Goal: Find contact information: Obtain details needed to contact an individual or organization

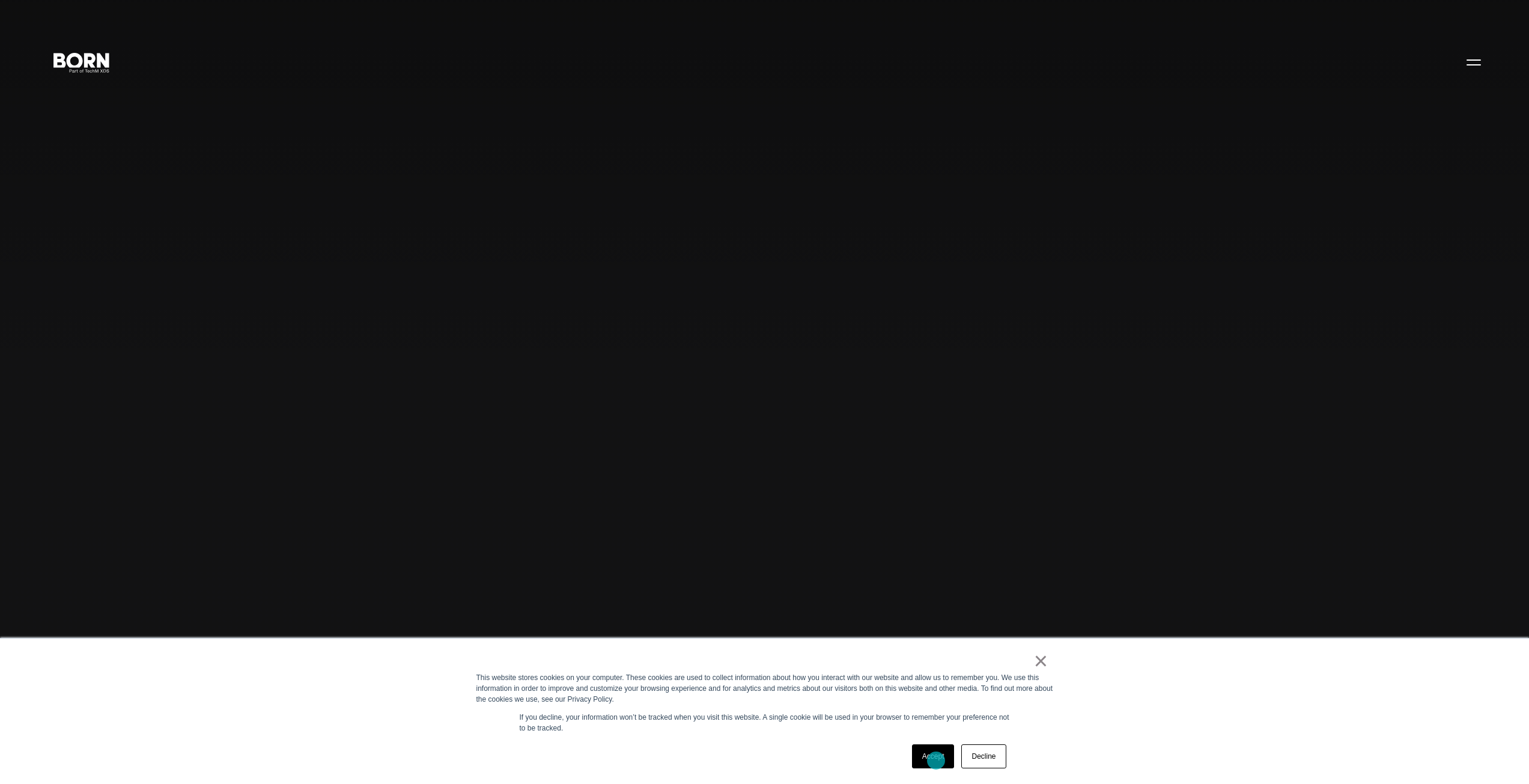
click at [936, 760] on link "Accept" at bounding box center [933, 756] width 42 height 24
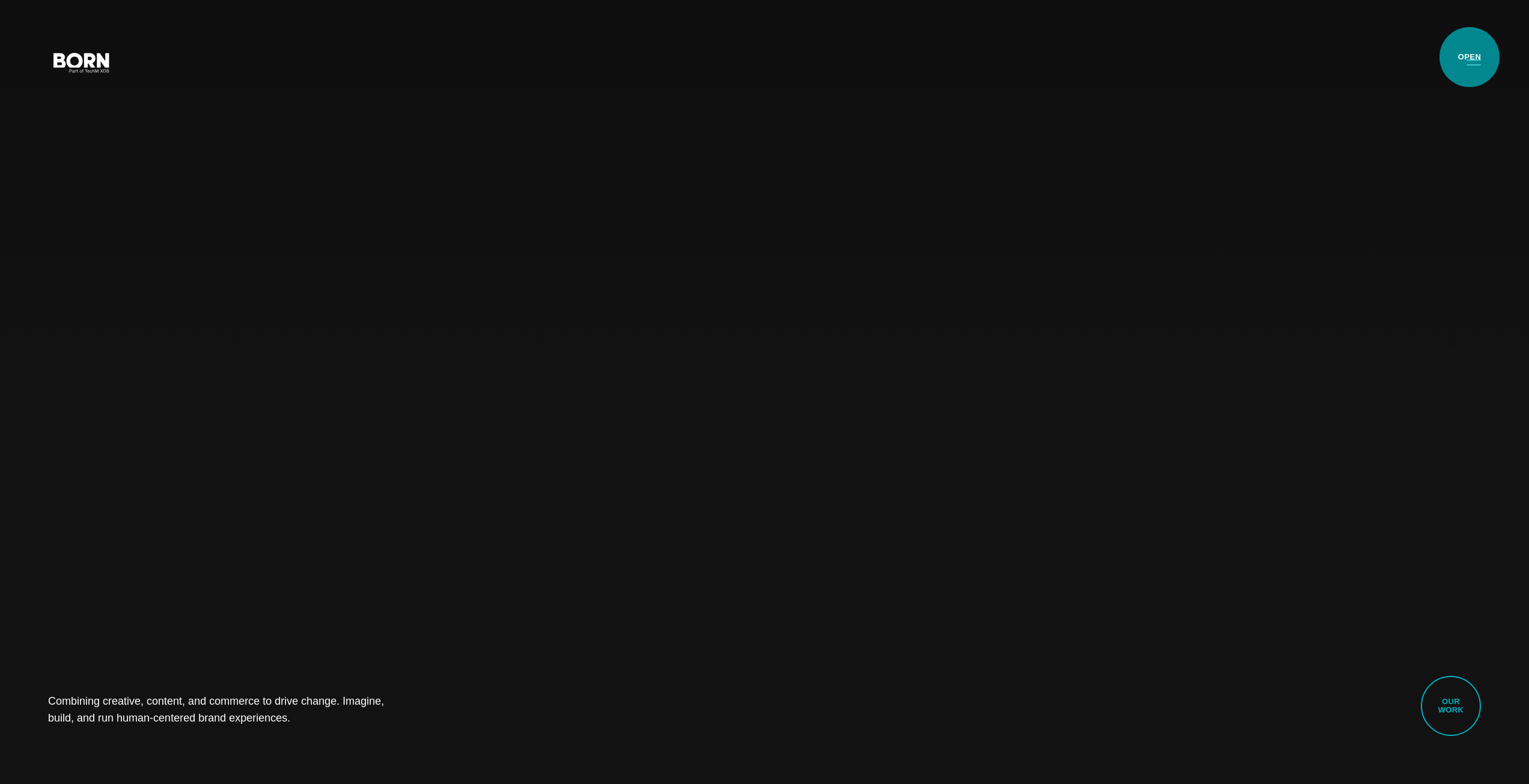
click at [1470, 57] on button "Primary Menu" at bounding box center [1473, 62] width 29 height 25
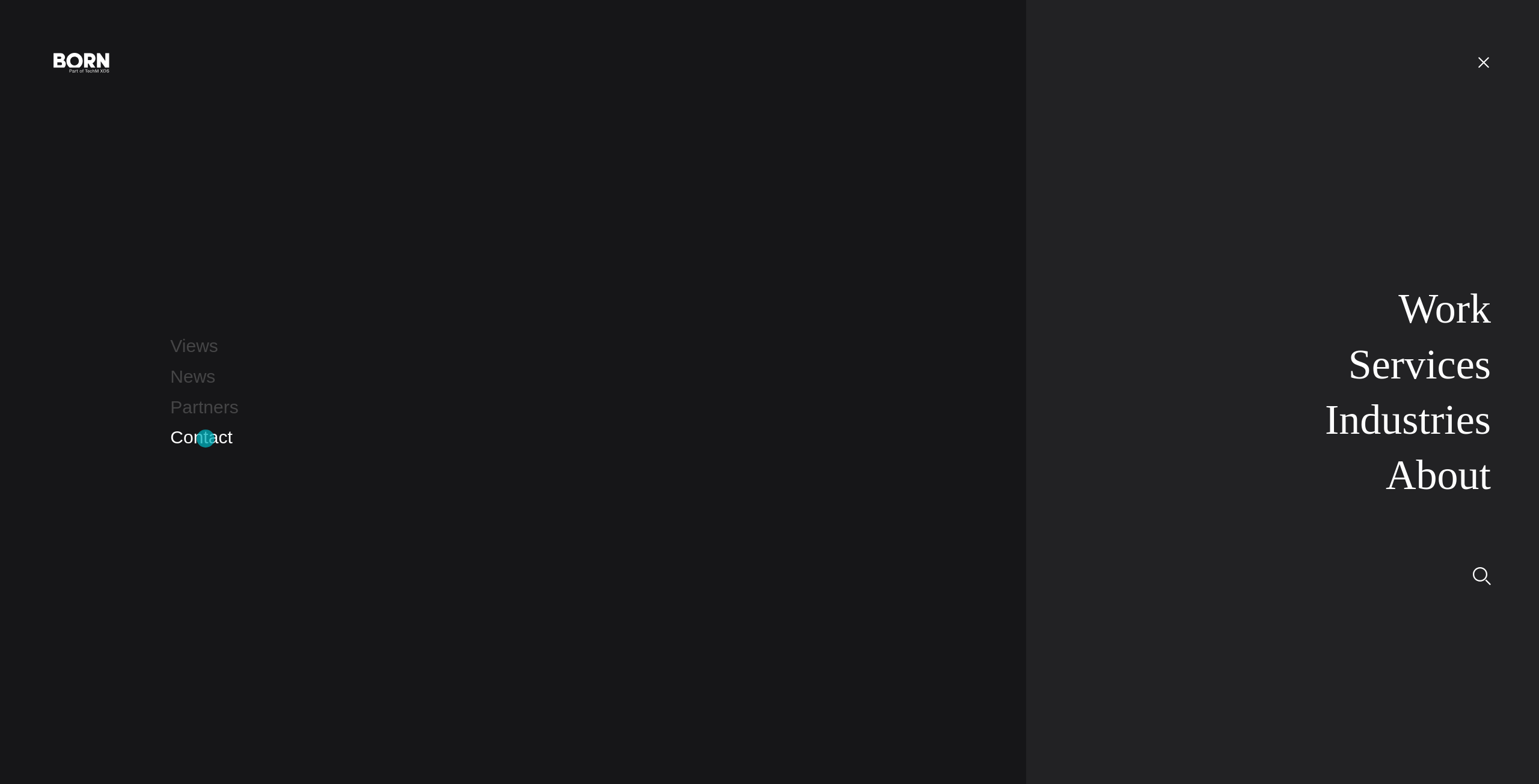
click at [206, 439] on link "Contact" at bounding box center [201, 437] width 62 height 19
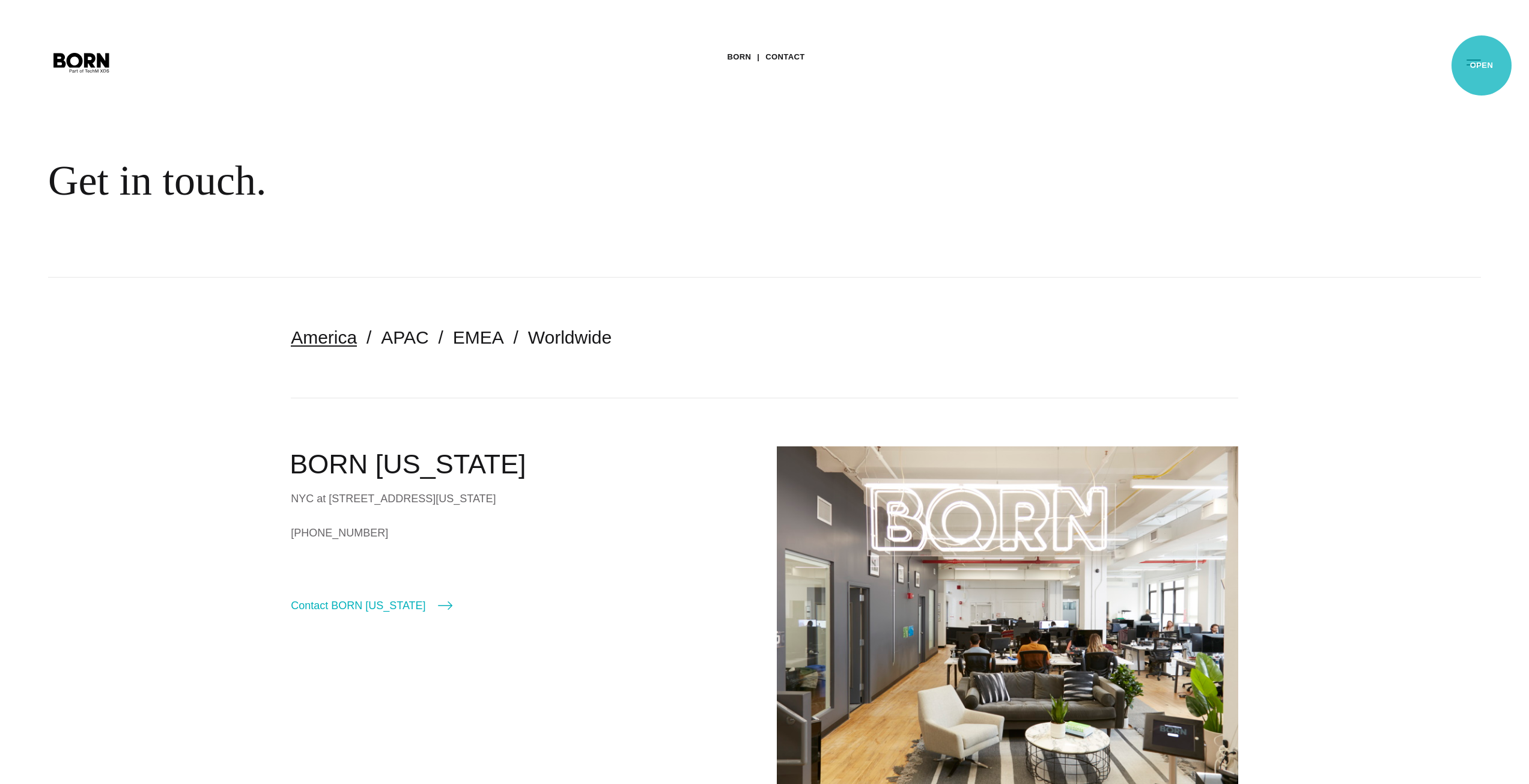
click at [1482, 65] on button "Primary Menu" at bounding box center [1473, 62] width 29 height 25
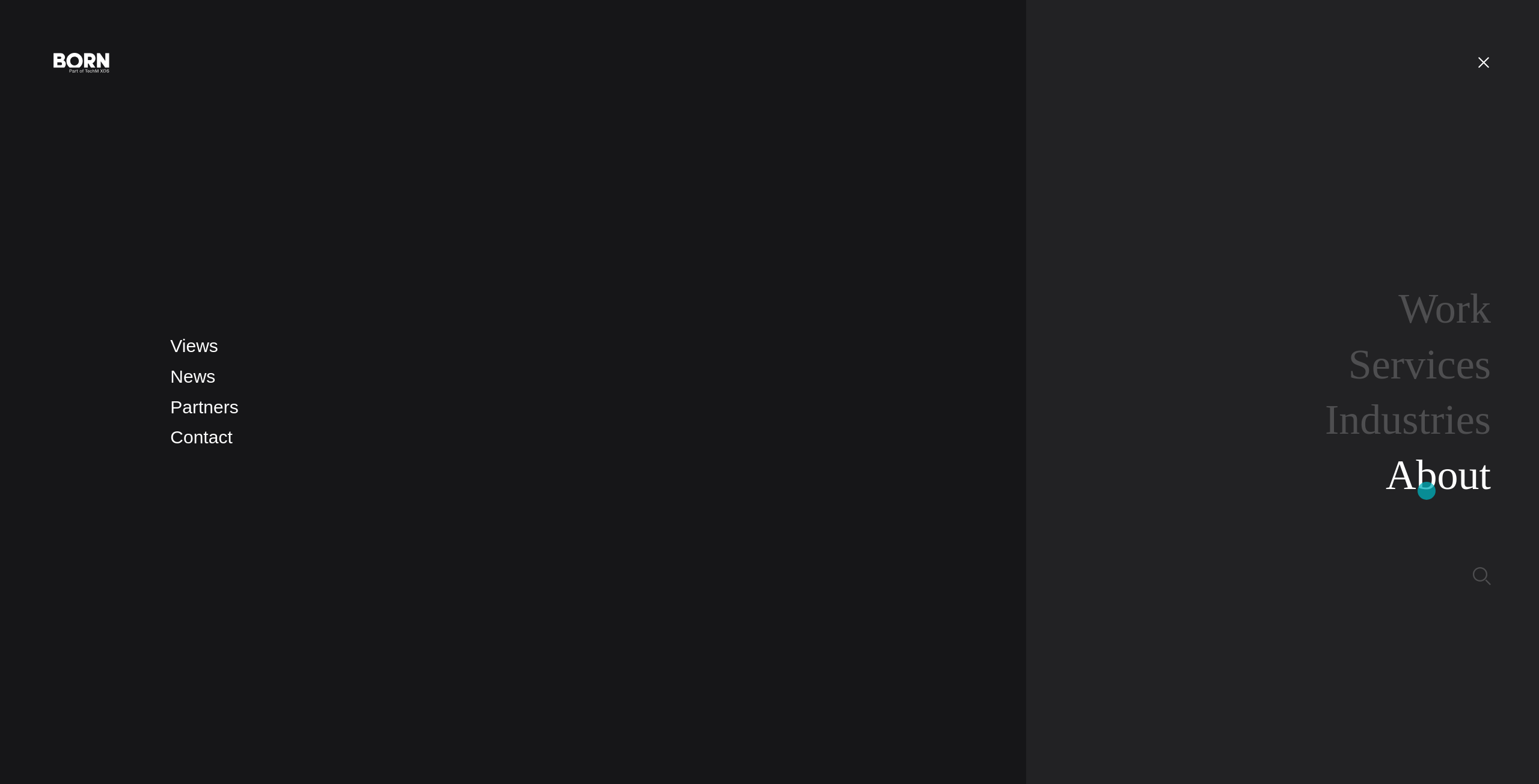
click at [1427, 491] on link "About" at bounding box center [1438, 475] width 105 height 46
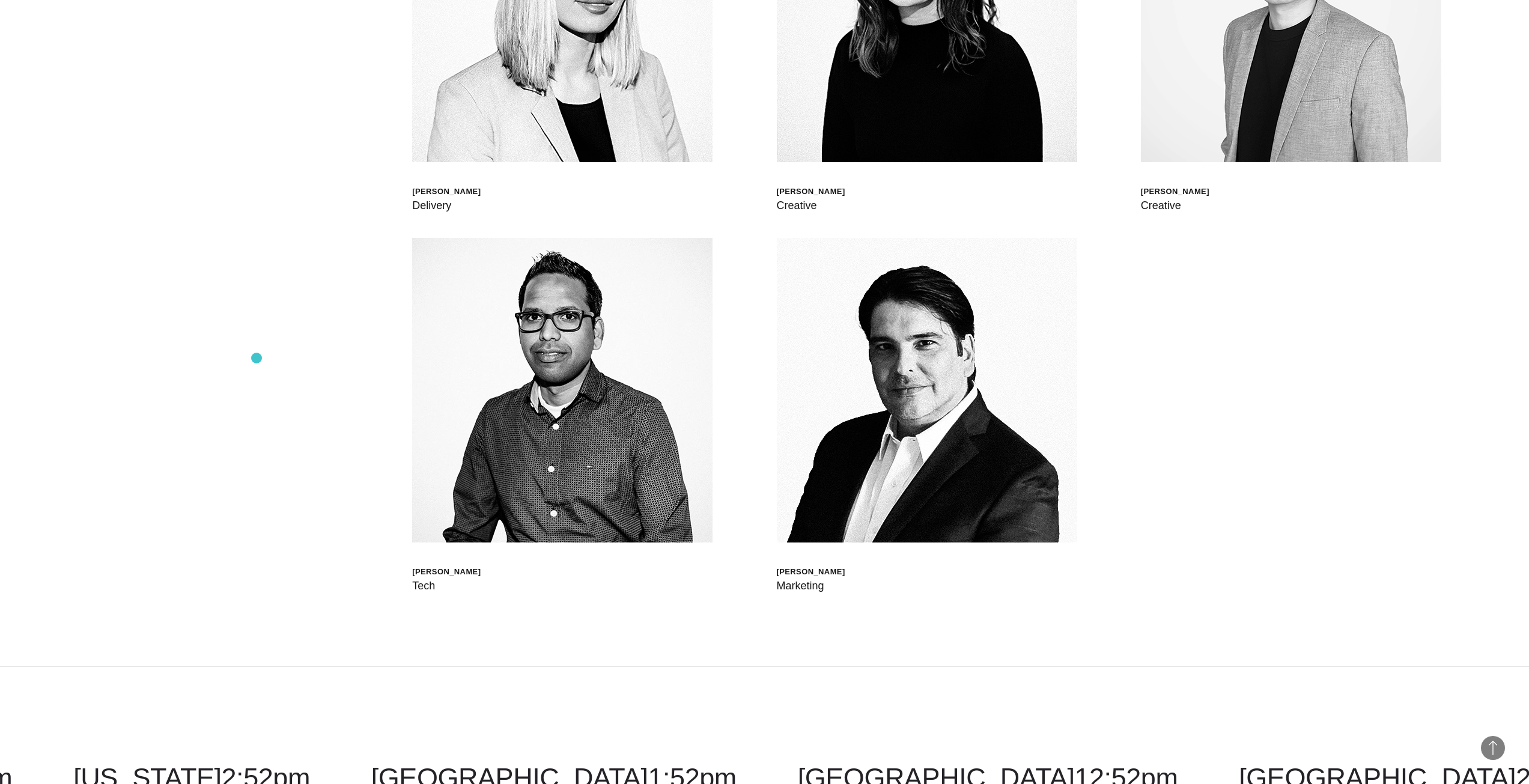
scroll to position [4866, 0]
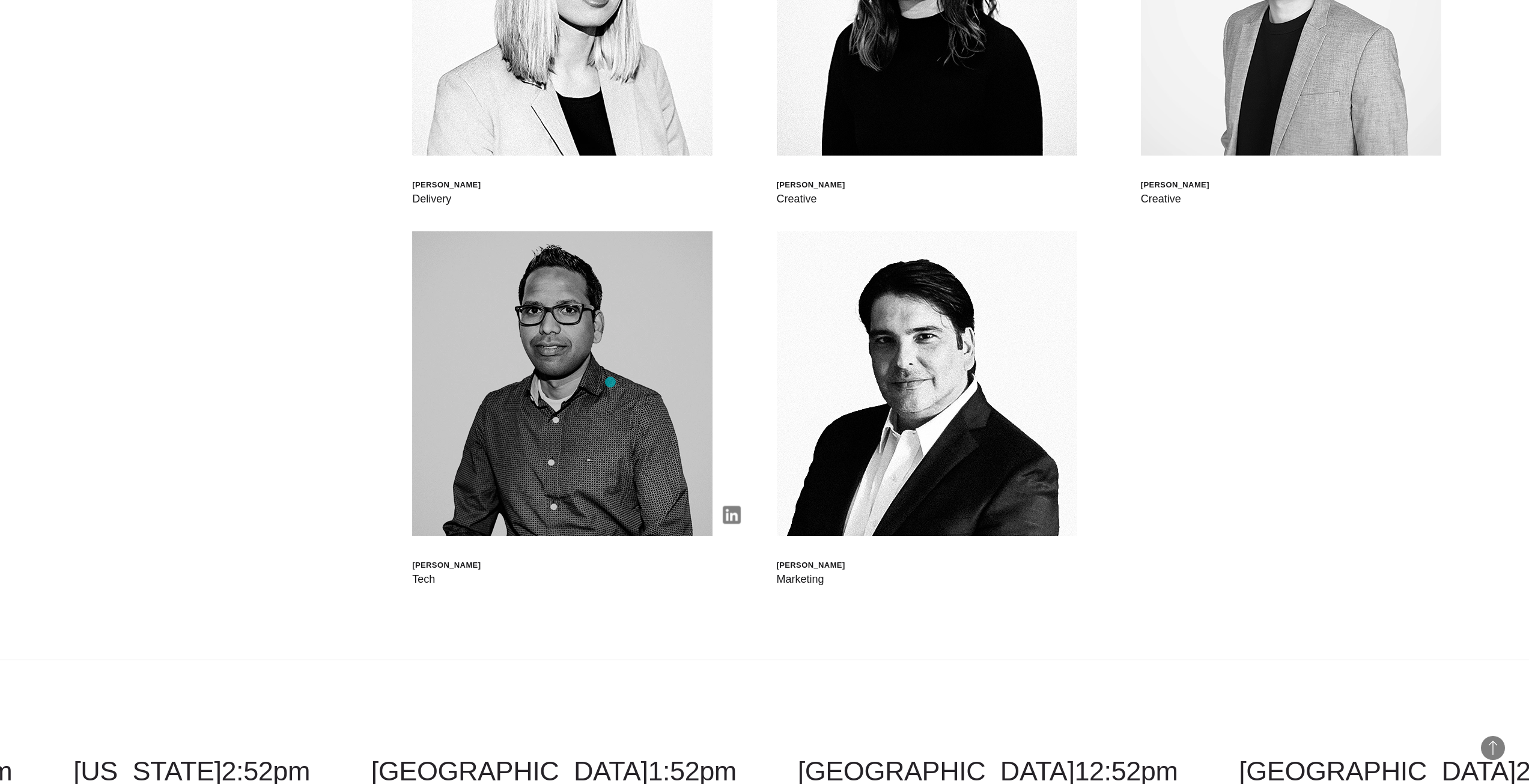
click at [611, 382] on img at bounding box center [562, 383] width 300 height 304
click at [734, 518] on img at bounding box center [732, 515] width 18 height 18
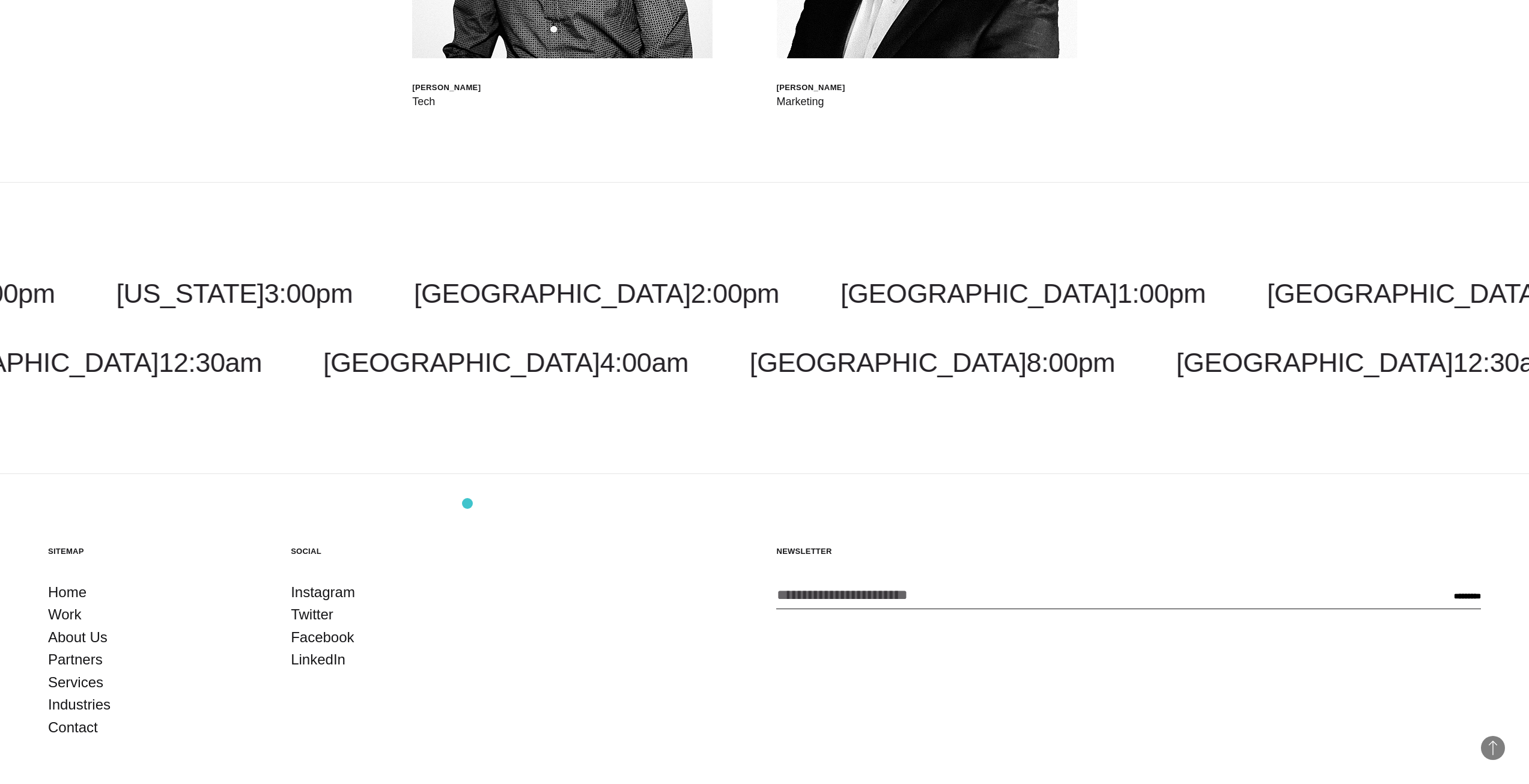
scroll to position [5433, 0]
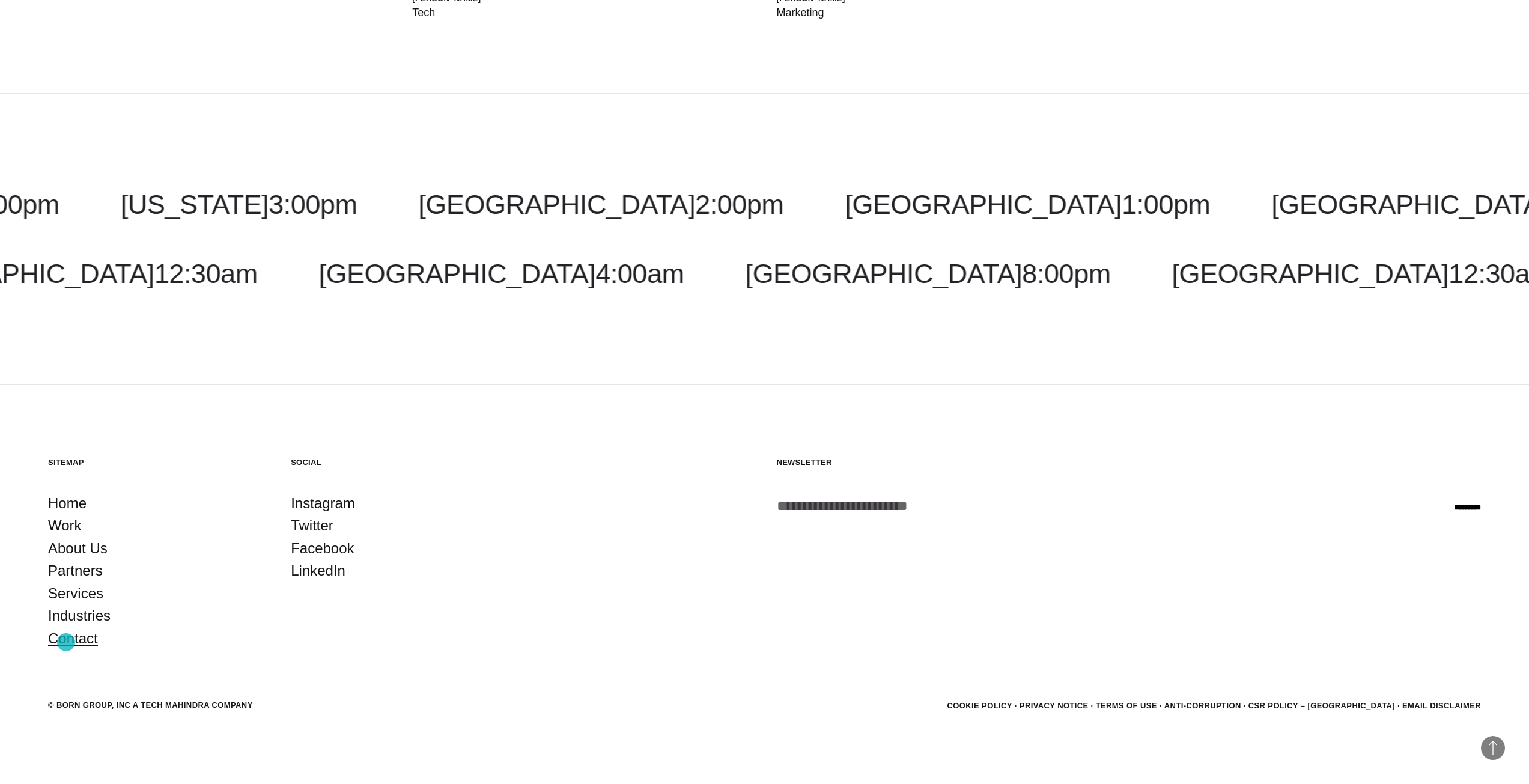
click at [66, 642] on link "Contact" at bounding box center [73, 638] width 50 height 23
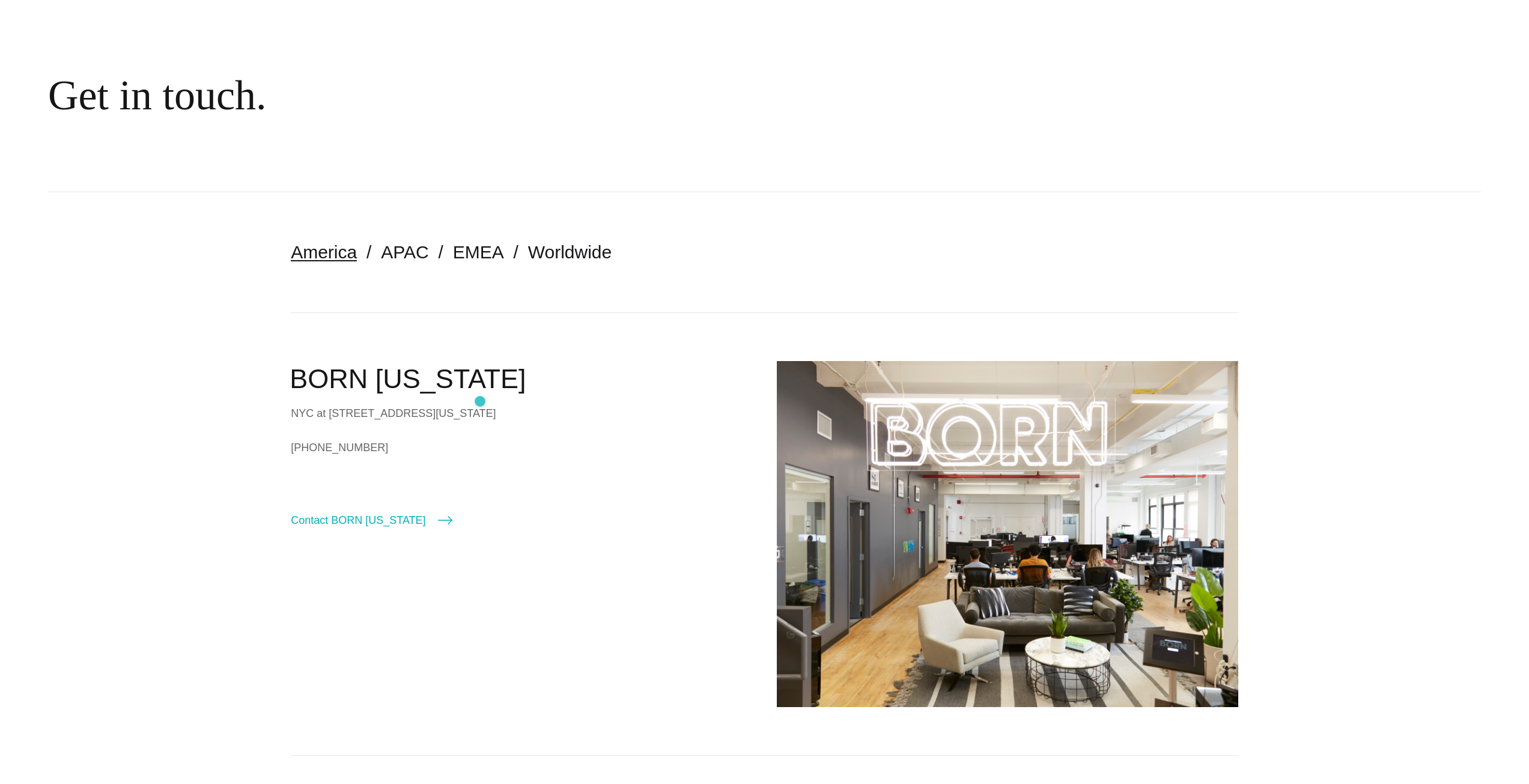
scroll to position [120, 0]
